Goal: Information Seeking & Learning: Learn about a topic

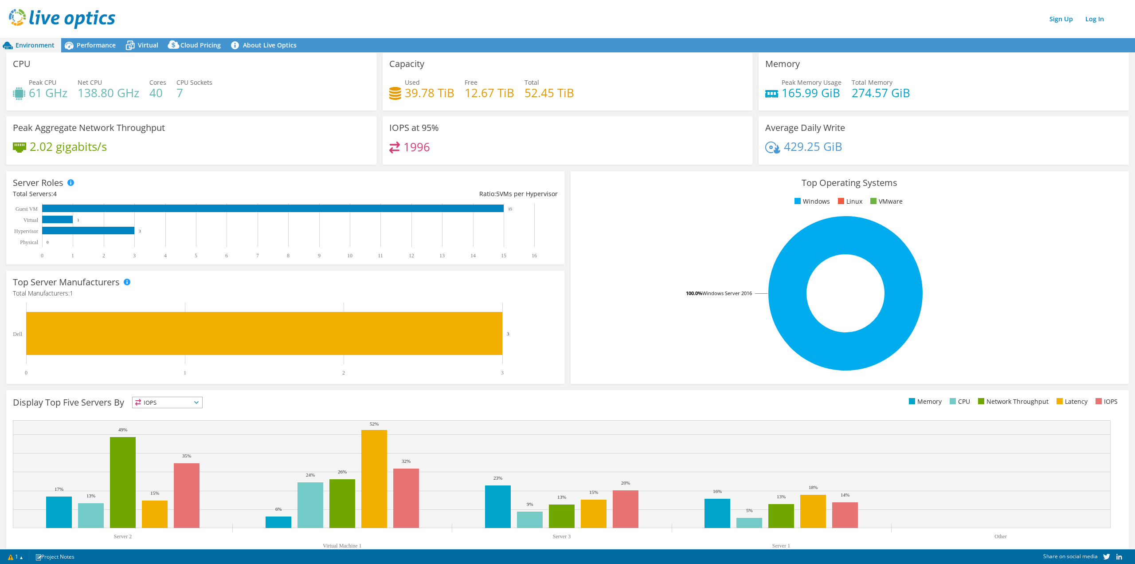
scroll to position [21, 0]
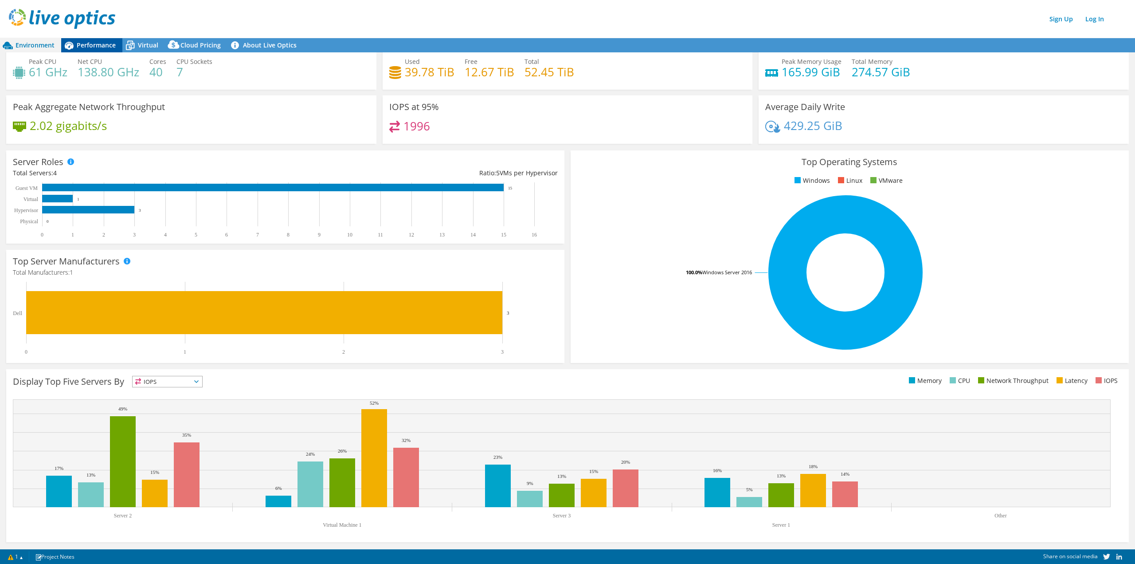
click at [95, 48] on span "Performance" at bounding box center [96, 45] width 39 height 8
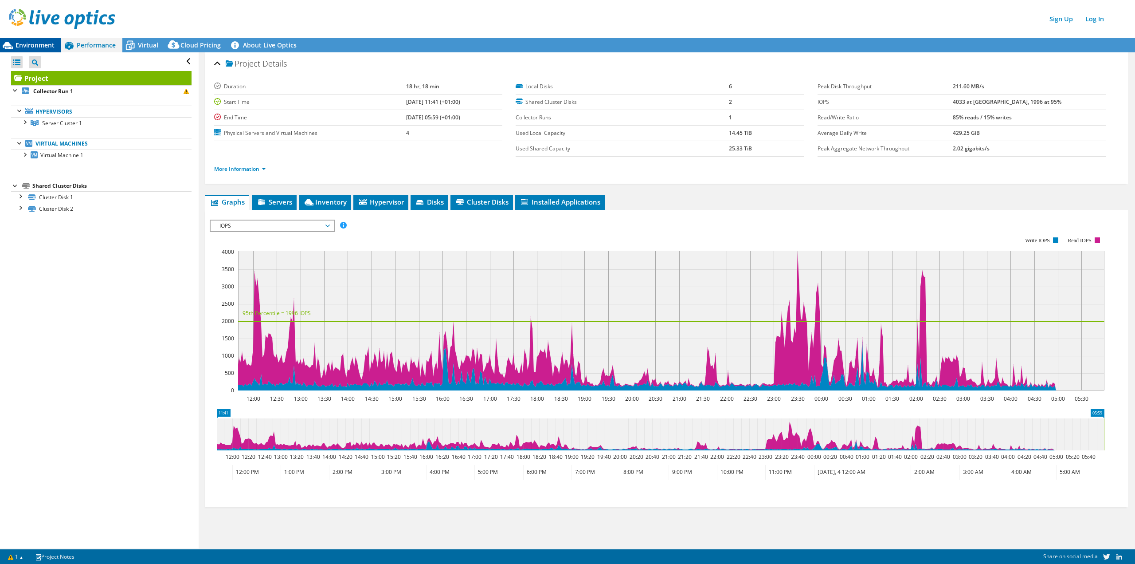
click at [24, 46] on span "Environment" at bounding box center [35, 45] width 39 height 8
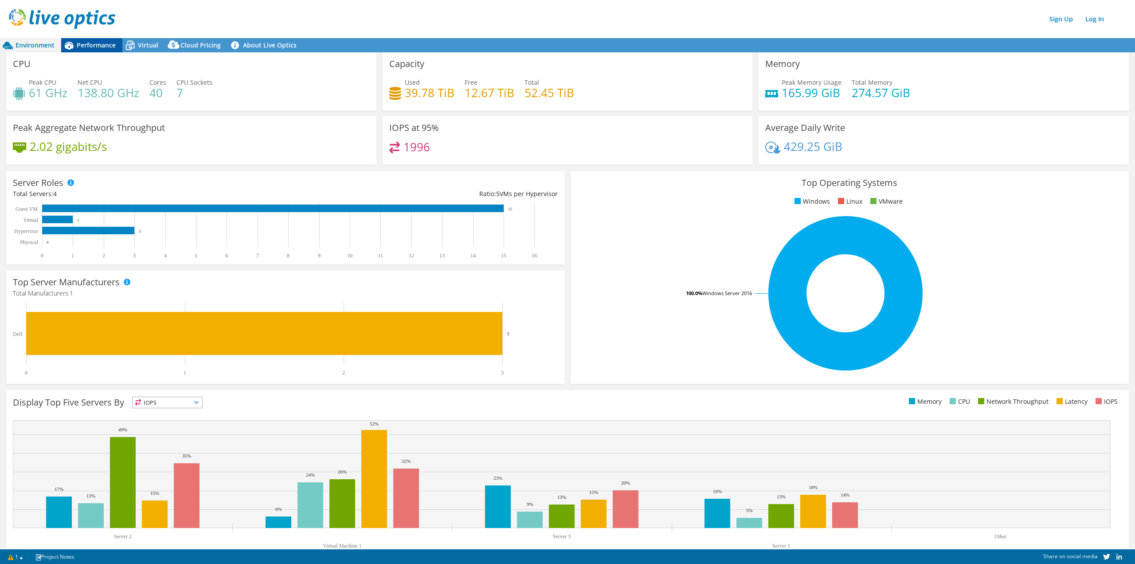
click at [98, 47] on span "Performance" at bounding box center [96, 45] width 39 height 8
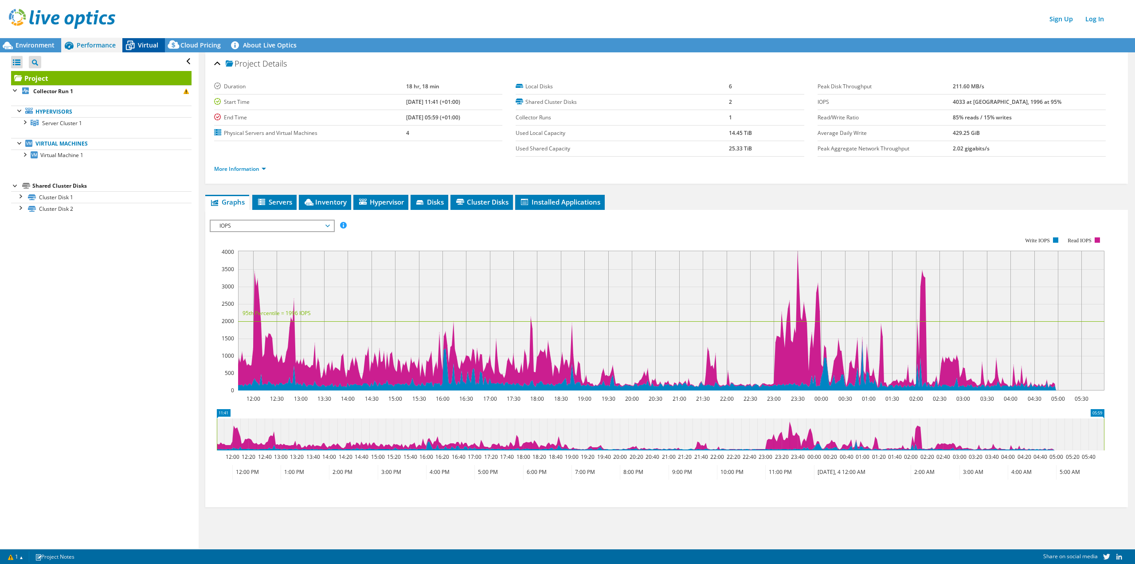
click at [148, 44] on span "Virtual" at bounding box center [148, 45] width 20 height 8
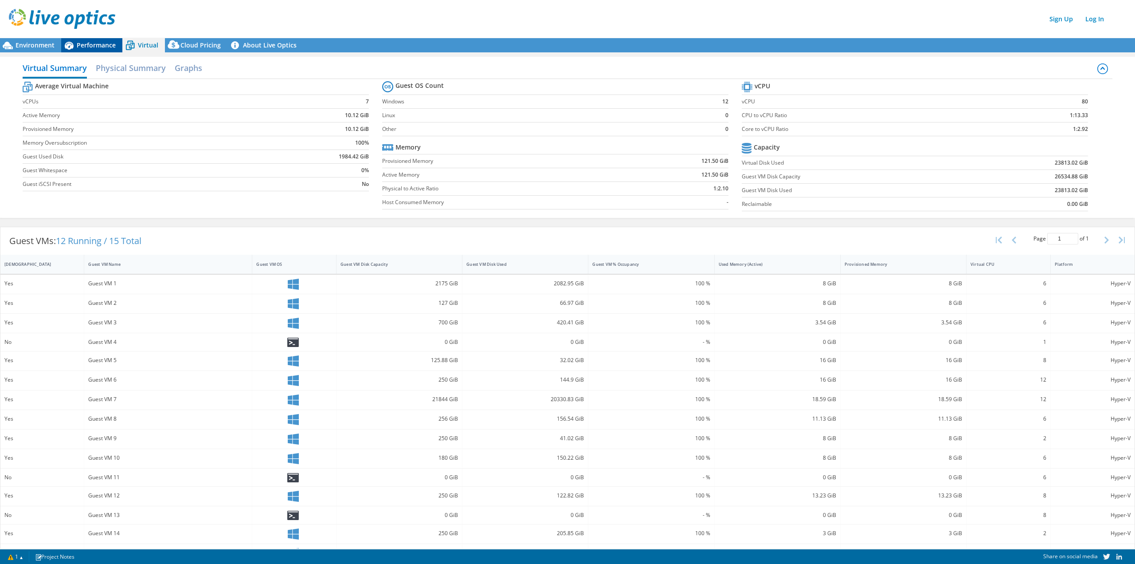
click at [78, 50] on div "Performance" at bounding box center [91, 45] width 61 height 14
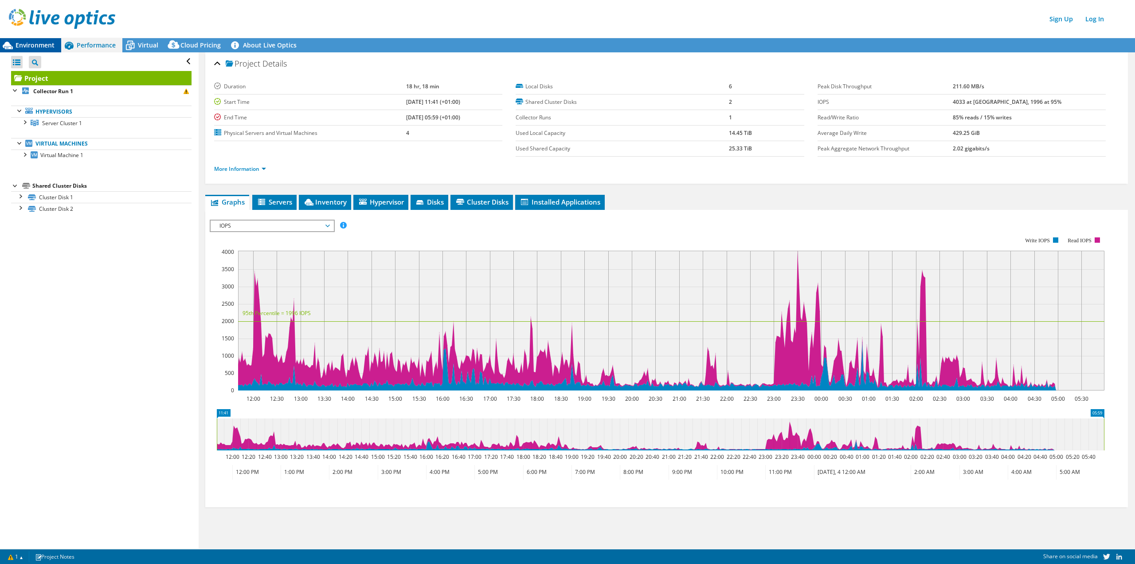
click at [38, 51] on div "Environment" at bounding box center [30, 45] width 61 height 14
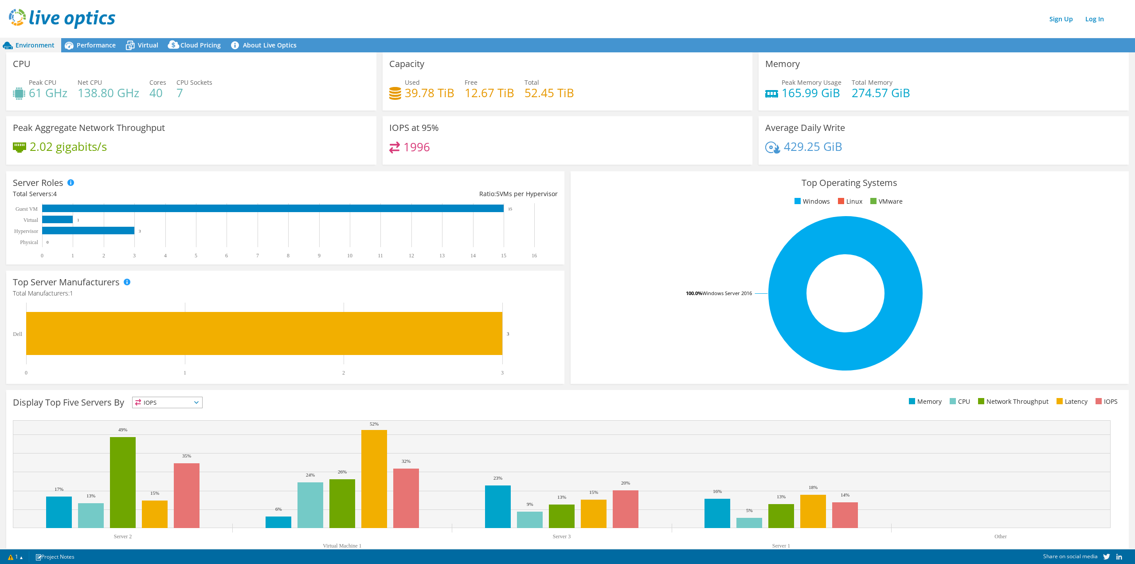
scroll to position [21, 0]
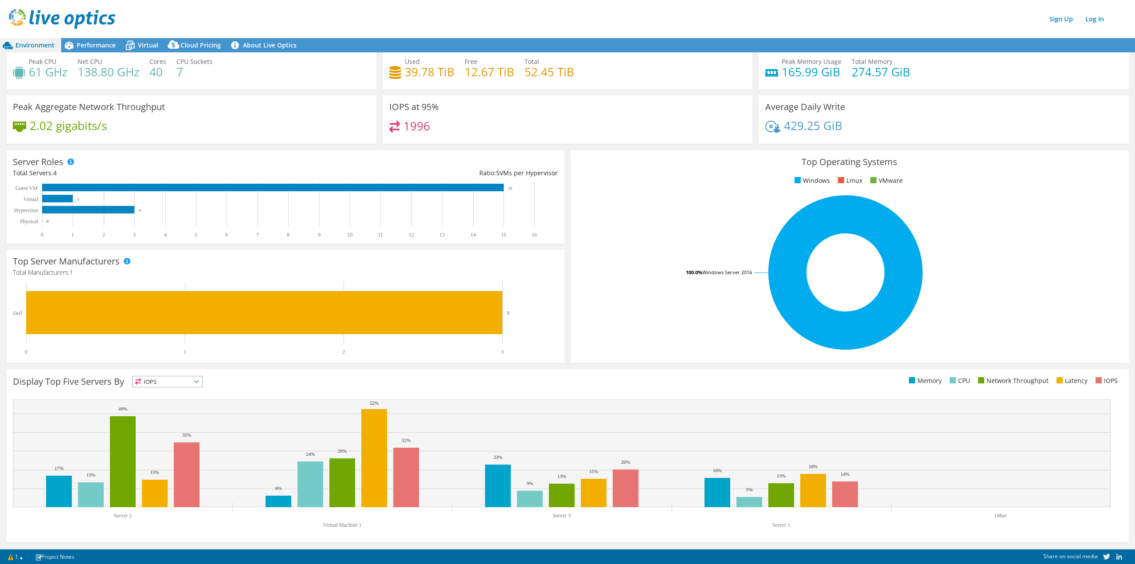
click at [192, 381] on span "IOPS" at bounding box center [168, 381] width 70 height 11
click at [167, 437] on li "Latency" at bounding box center [168, 442] width 70 height 12
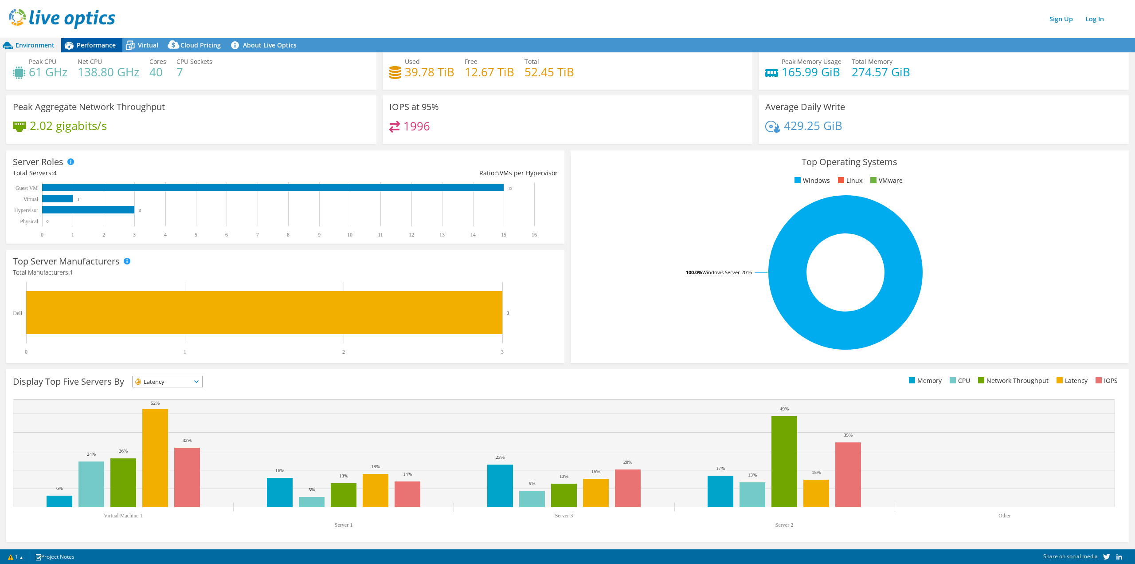
click at [100, 43] on span "Performance" at bounding box center [96, 45] width 39 height 8
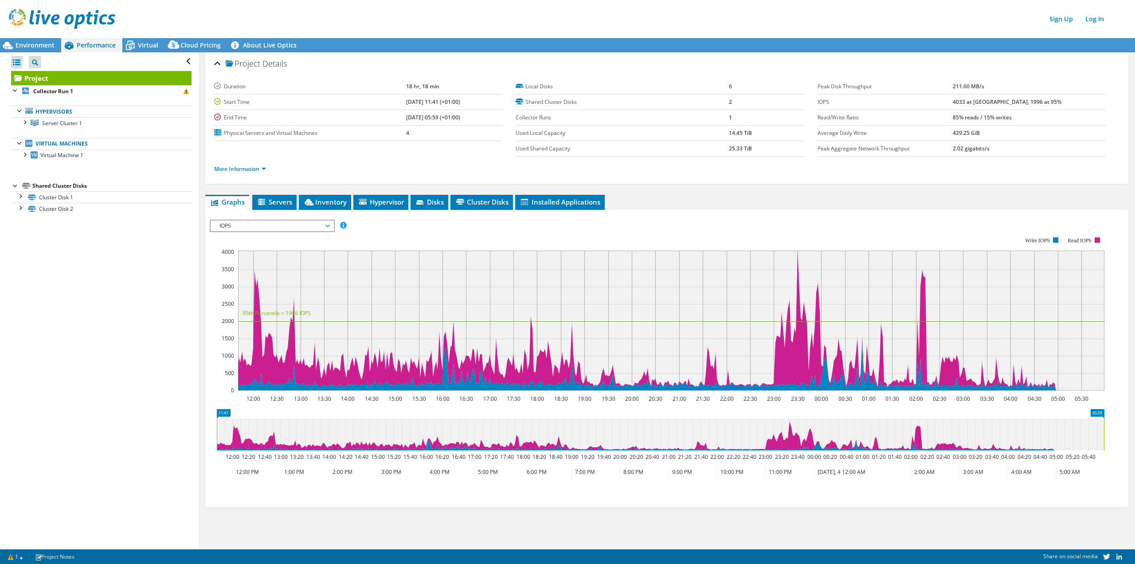
scroll to position [0, 0]
click at [26, 122] on div at bounding box center [24, 121] width 9 height 9
click at [28, 134] on div at bounding box center [28, 133] width 9 height 9
click at [153, 43] on span "Virtual" at bounding box center [148, 45] width 20 height 8
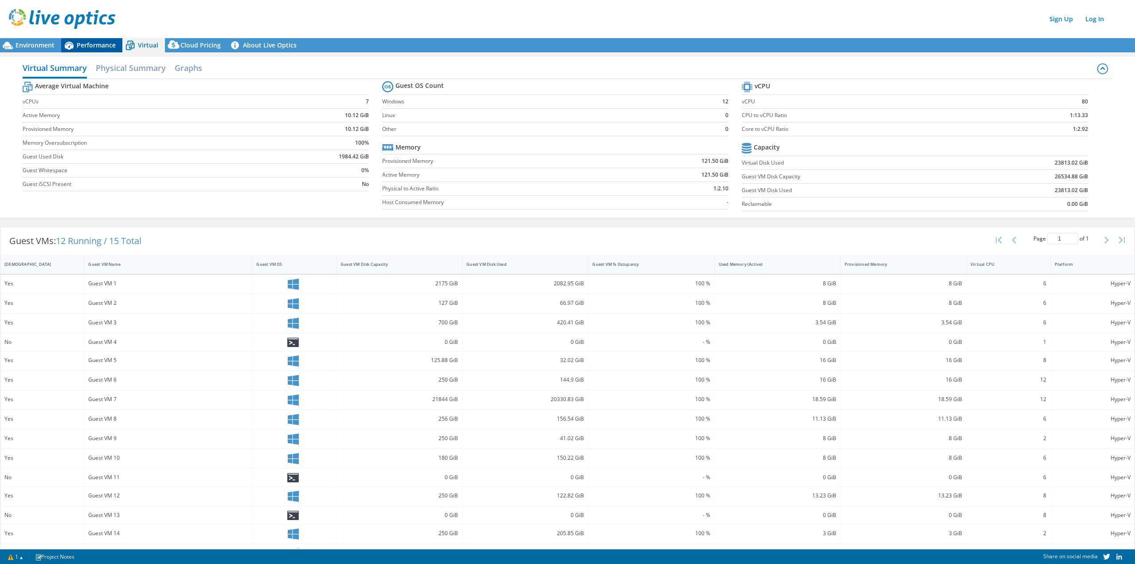
click at [103, 46] on span "Performance" at bounding box center [96, 45] width 39 height 8
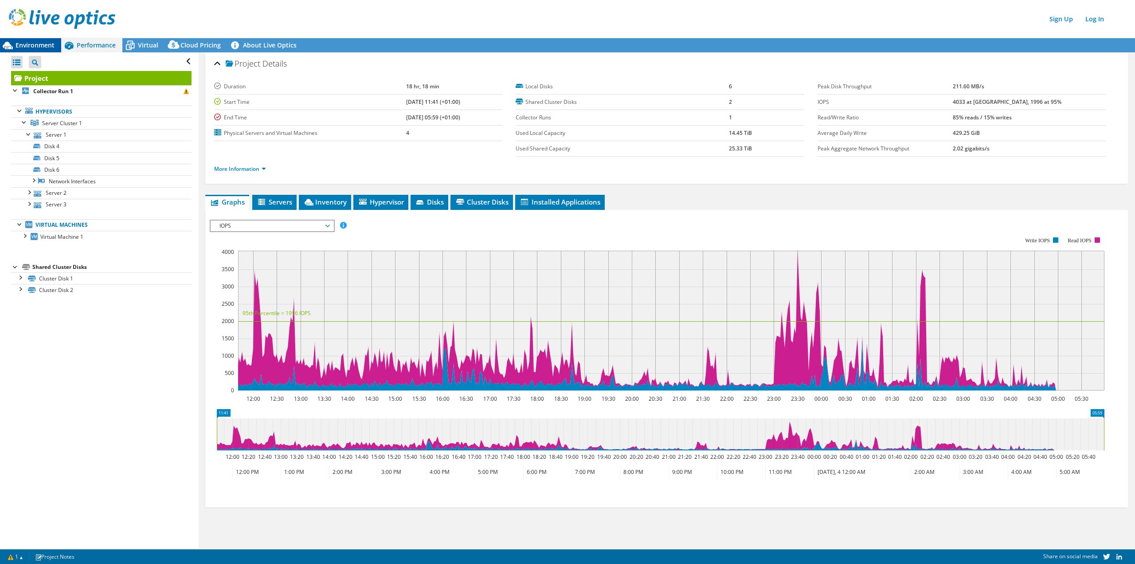
click at [31, 46] on span "Environment" at bounding box center [35, 45] width 39 height 8
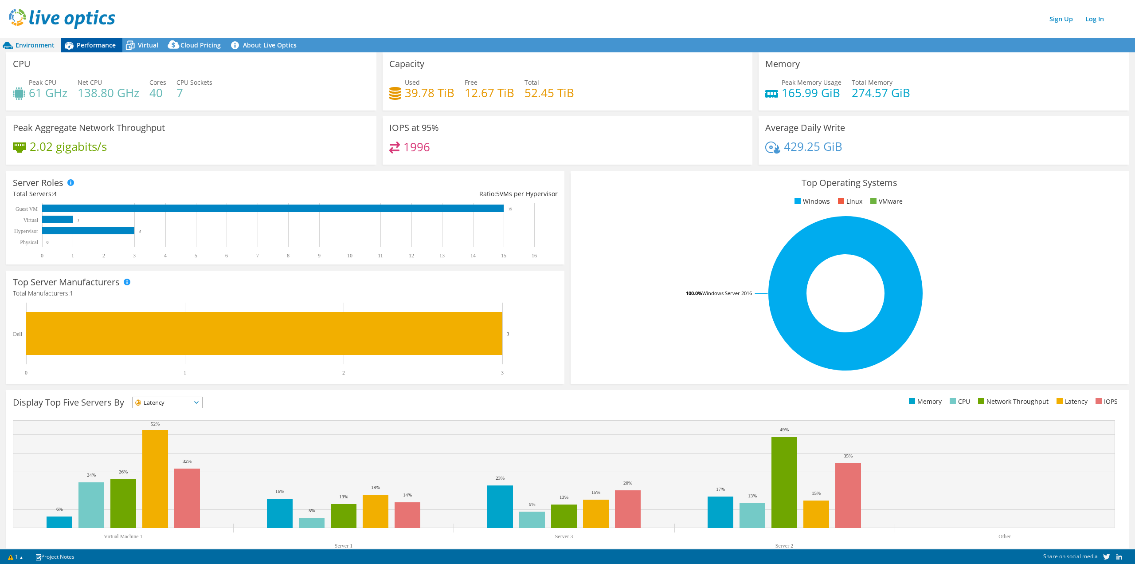
click at [106, 44] on span "Performance" at bounding box center [96, 45] width 39 height 8
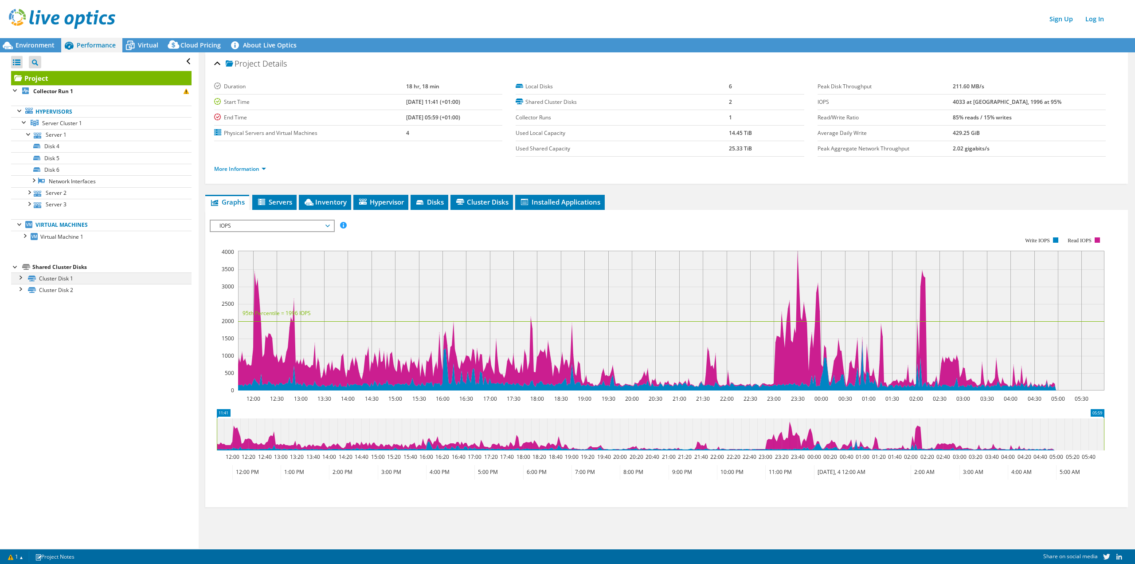
click at [18, 280] on div at bounding box center [20, 276] width 9 height 9
click at [31, 47] on span "Environment" at bounding box center [35, 45] width 39 height 8
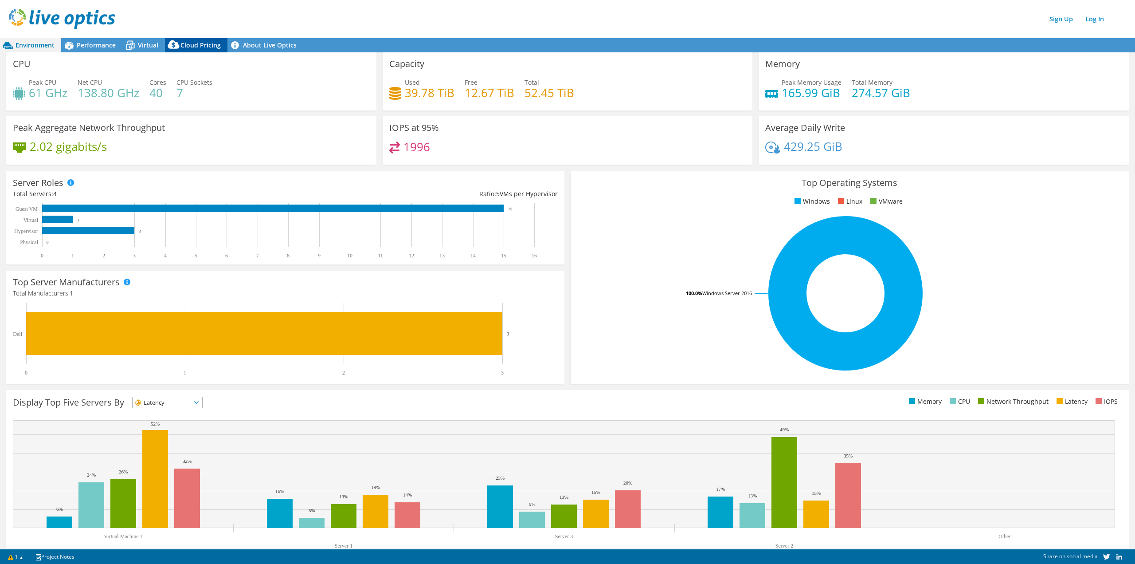
click at [208, 42] on span "Cloud Pricing" at bounding box center [200, 45] width 40 height 8
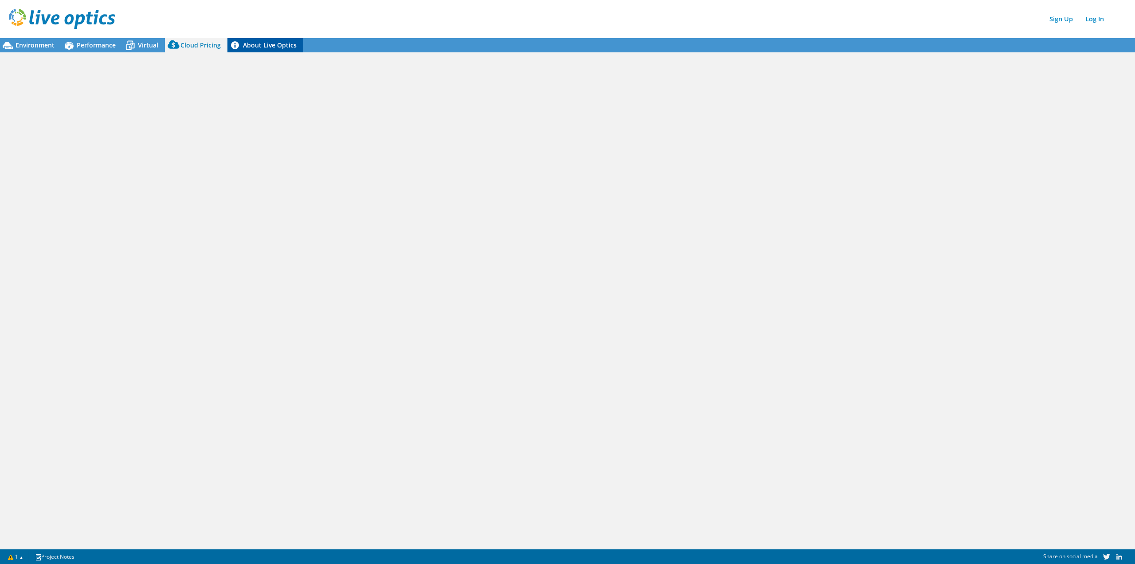
click at [268, 47] on link "About Live Optics" at bounding box center [265, 45] width 76 height 14
